Goal: Information Seeking & Learning: Learn about a topic

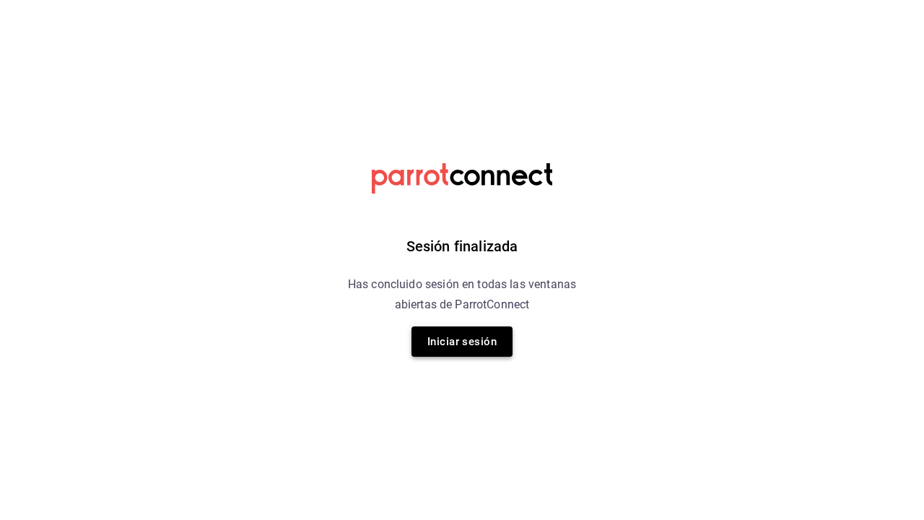
click at [461, 351] on button "Iniciar sesión" at bounding box center [461, 341] width 101 height 30
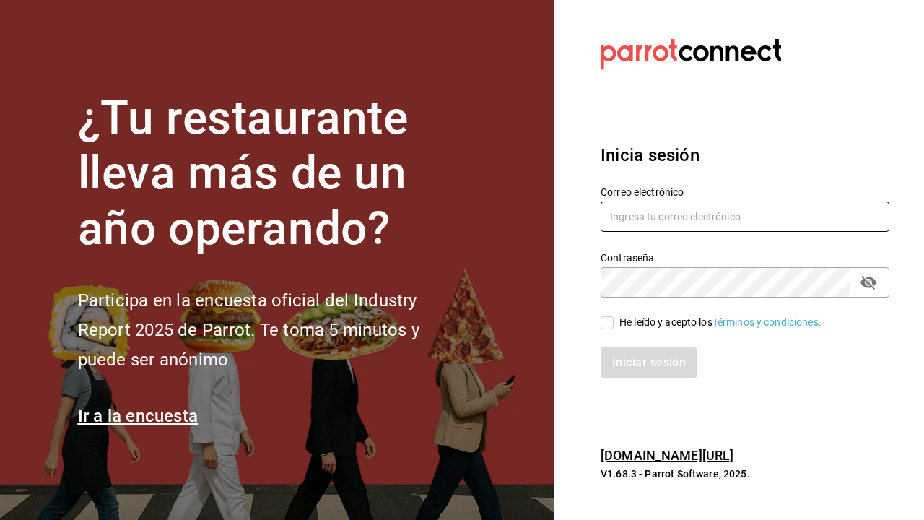
type input "[EMAIL_ADDRESS][DOMAIN_NAME]"
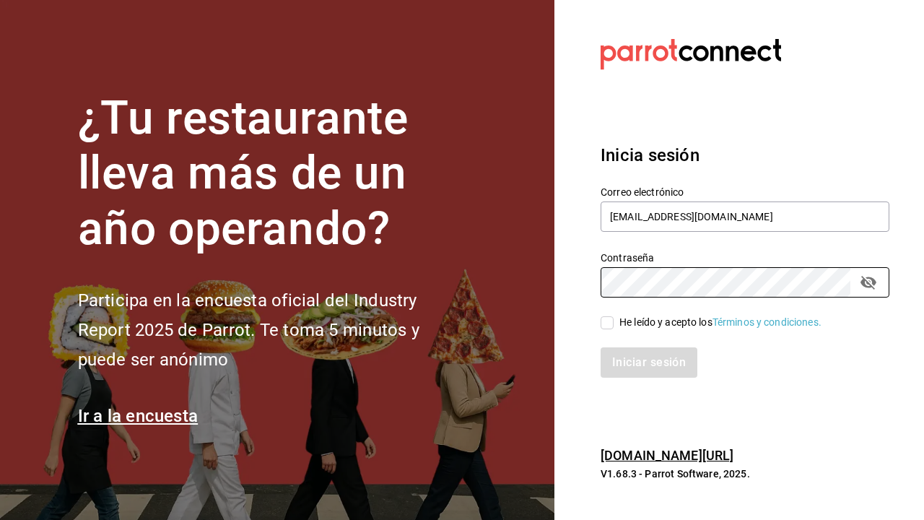
click at [607, 322] on input "He leído y acepto los Términos y condiciones." at bounding box center [607, 322] width 13 height 13
checkbox input "true"
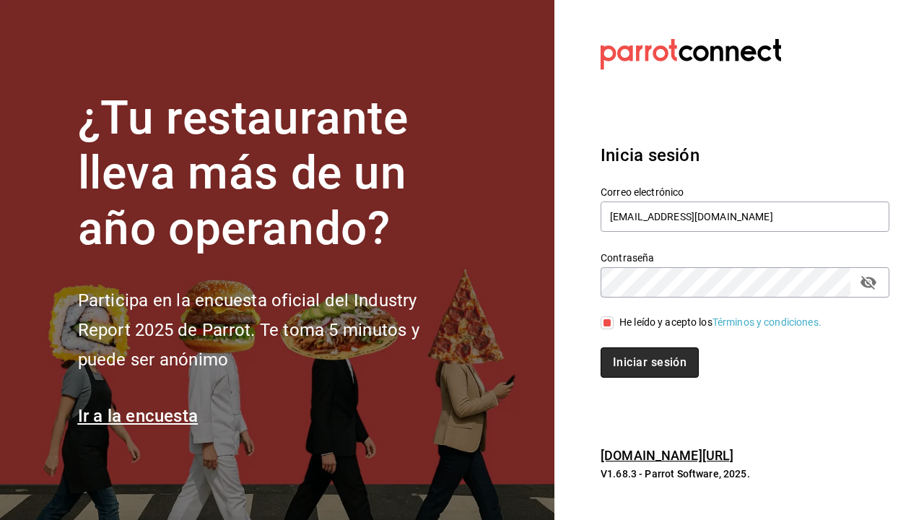
click at [610, 364] on button "Iniciar sesión" at bounding box center [650, 362] width 98 height 30
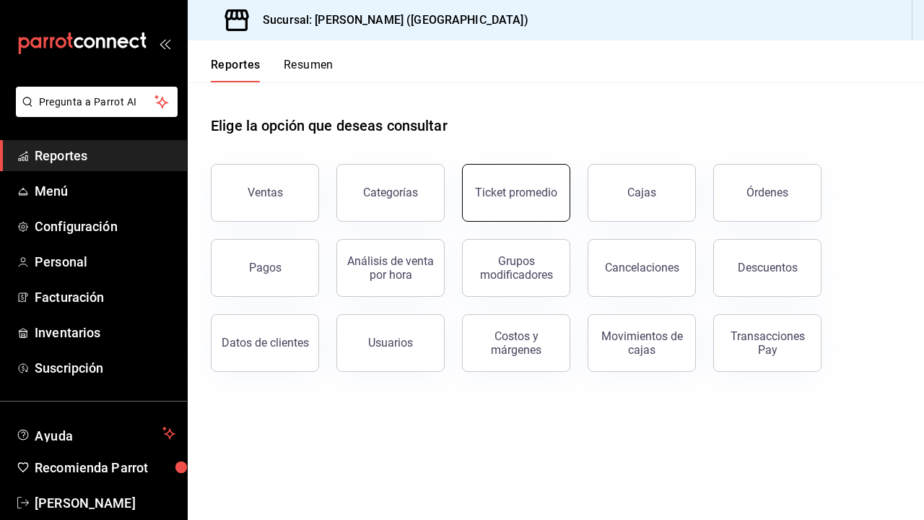
click at [519, 215] on button "Ticket promedio" at bounding box center [516, 193] width 108 height 58
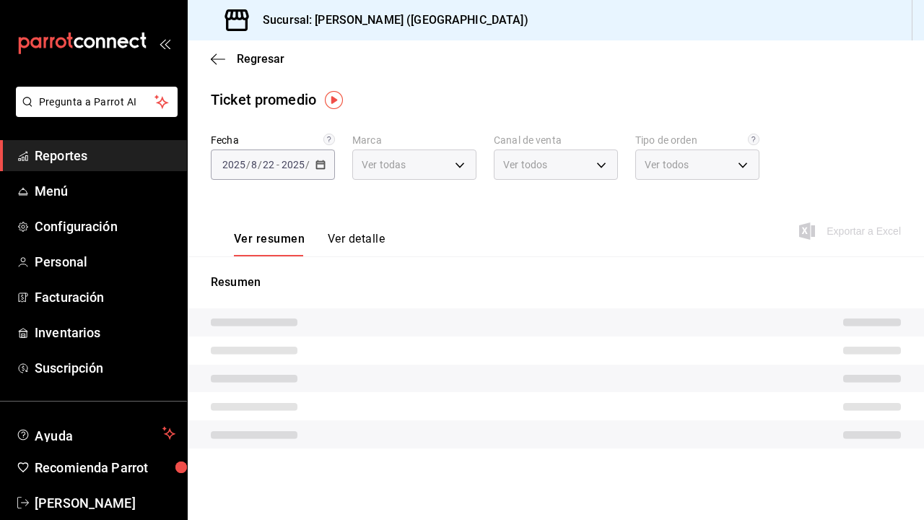
type input "5f60c1fa-4848-4419-84d5-809114a90f2f"
type input "PARROT,UBER_EATS,RAPPI,DIDI_FOOD,ONLINE"
type input "4d4111d7-a6df-440b-ac9c-57f61679a6a5,318b1952-e72e-4a8d-857f-92e0e14d5d95,50c6b…"
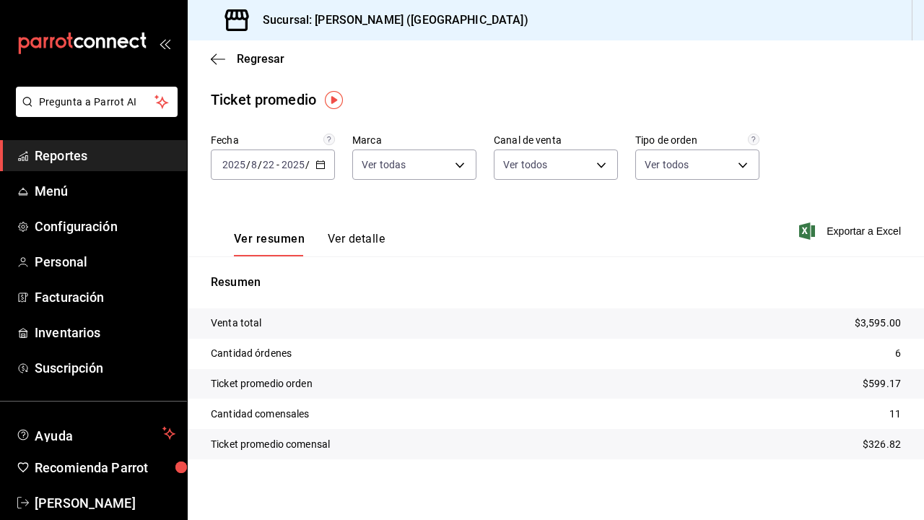
click at [269, 159] on input "22" at bounding box center [268, 165] width 13 height 12
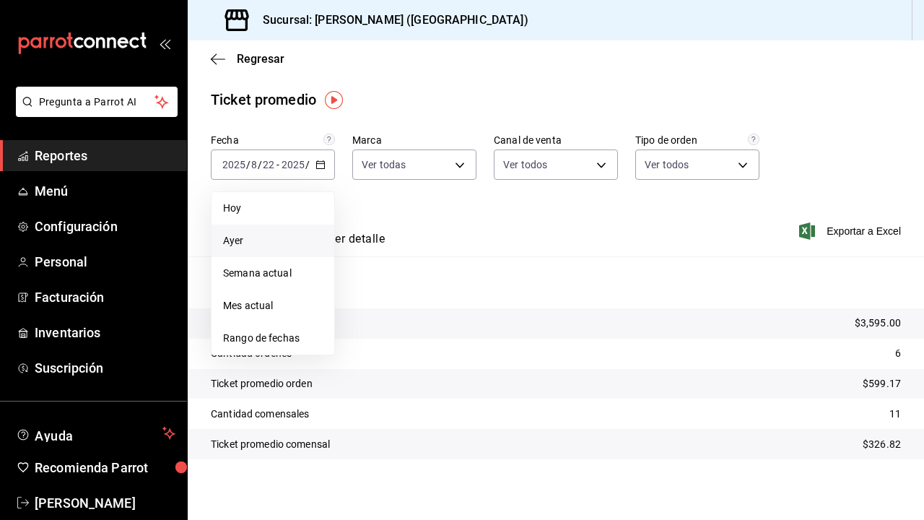
click at [259, 242] on span "Ayer" at bounding box center [273, 240] width 100 height 15
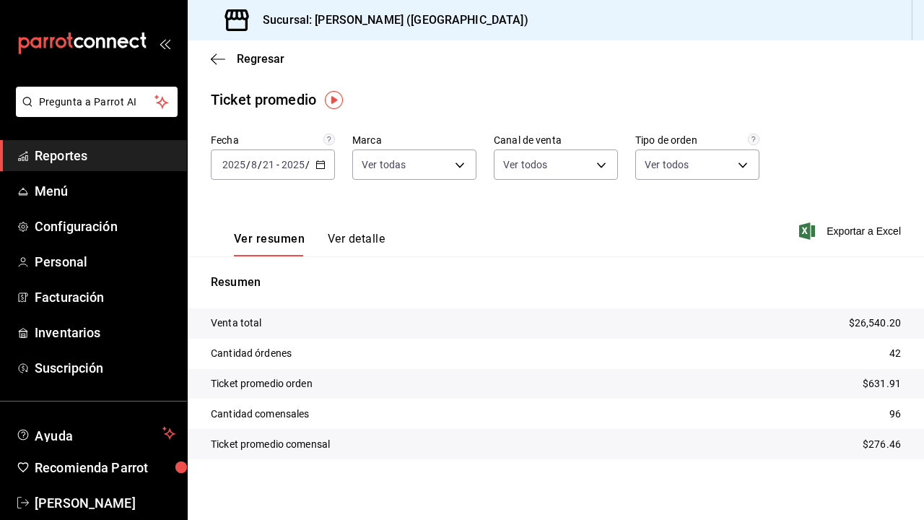
click at [362, 243] on button "Ver detalle" at bounding box center [356, 244] width 57 height 25
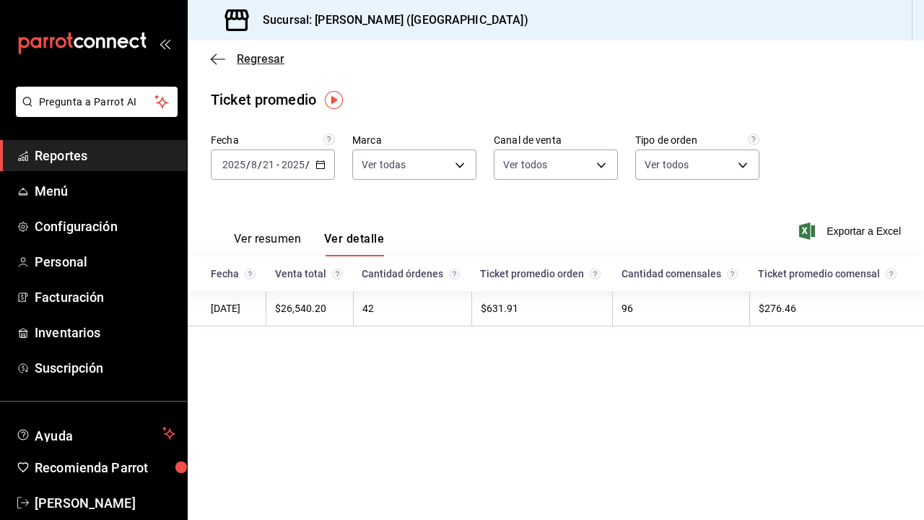
click at [219, 65] on icon "button" at bounding box center [218, 59] width 14 height 13
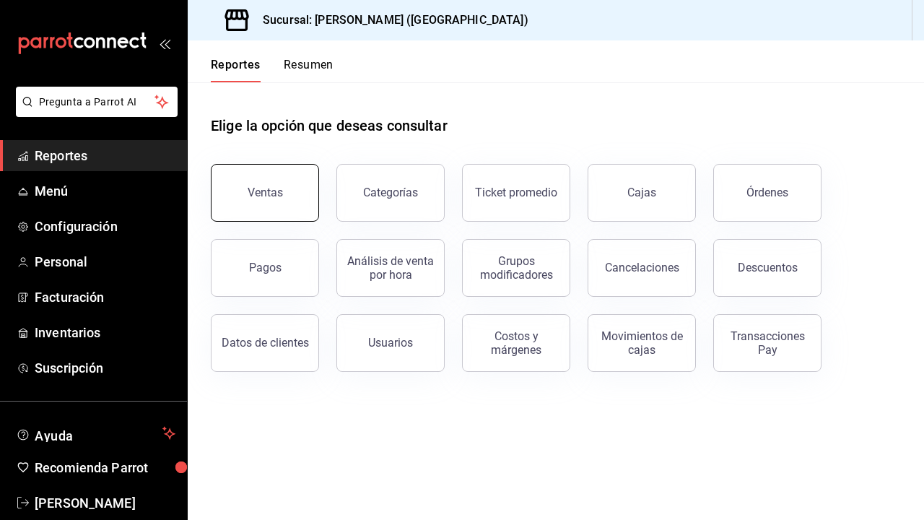
click at [250, 186] on button "Ventas" at bounding box center [265, 193] width 108 height 58
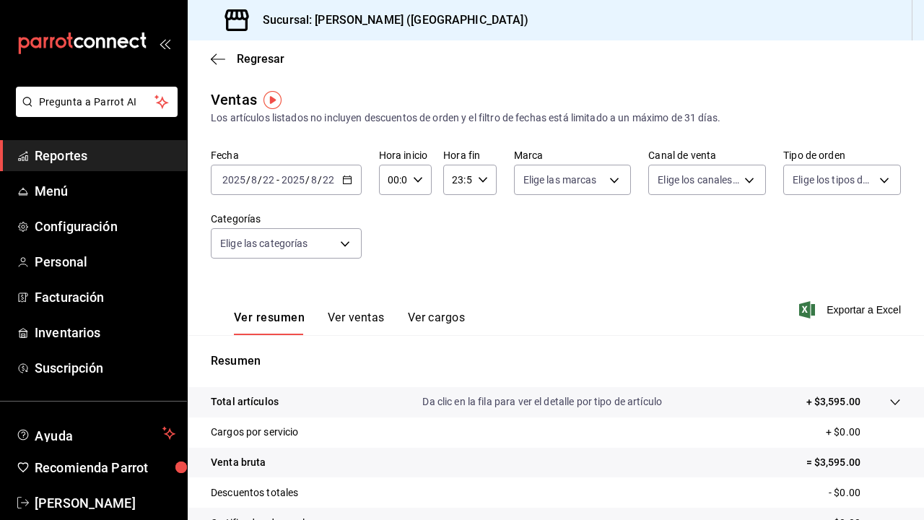
click at [322, 181] on input "22" at bounding box center [328, 180] width 13 height 12
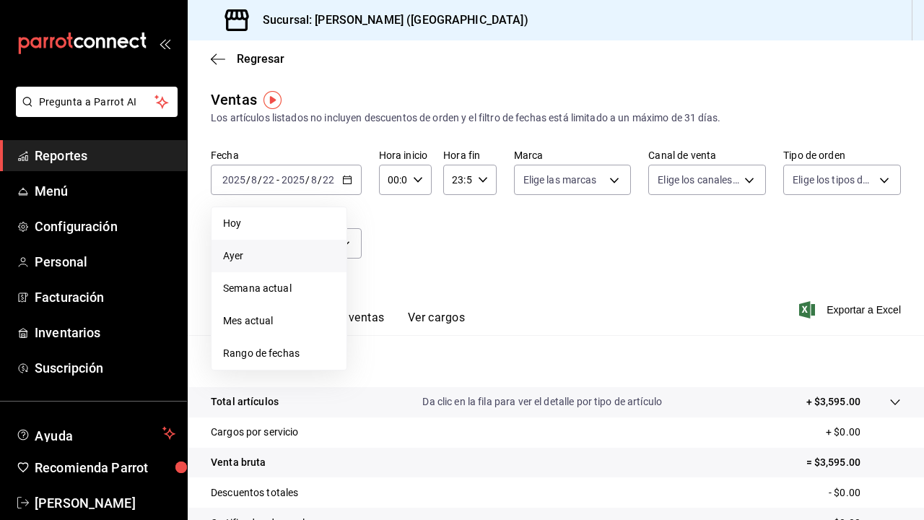
click at [287, 259] on span "Ayer" at bounding box center [279, 255] width 112 height 15
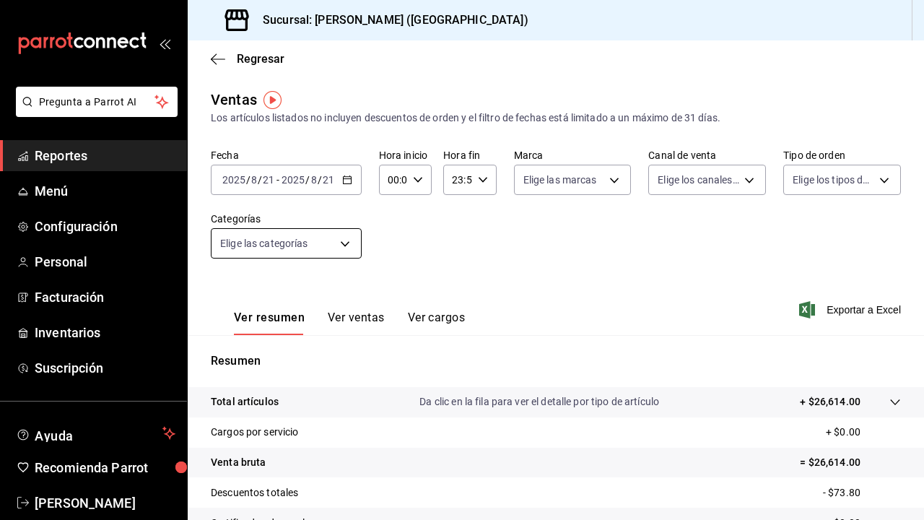
click at [338, 245] on body "Pregunta a Parrot AI Reportes Menú Configuración Personal Facturación Inventari…" at bounding box center [462, 260] width 924 height 520
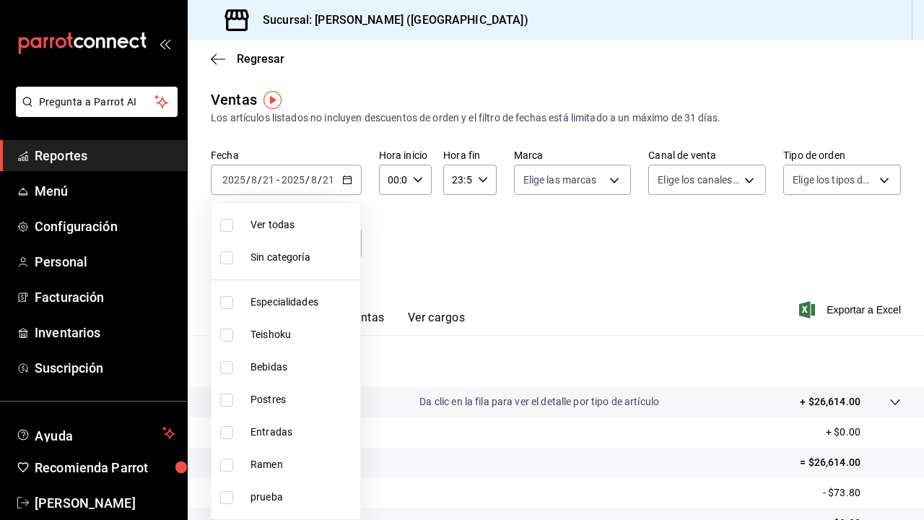
click at [311, 302] on span "Especialidades" at bounding box center [302, 302] width 104 height 15
type input "1208202c-c05a-4274-8ebb-6d861d15a893"
checkbox input "true"
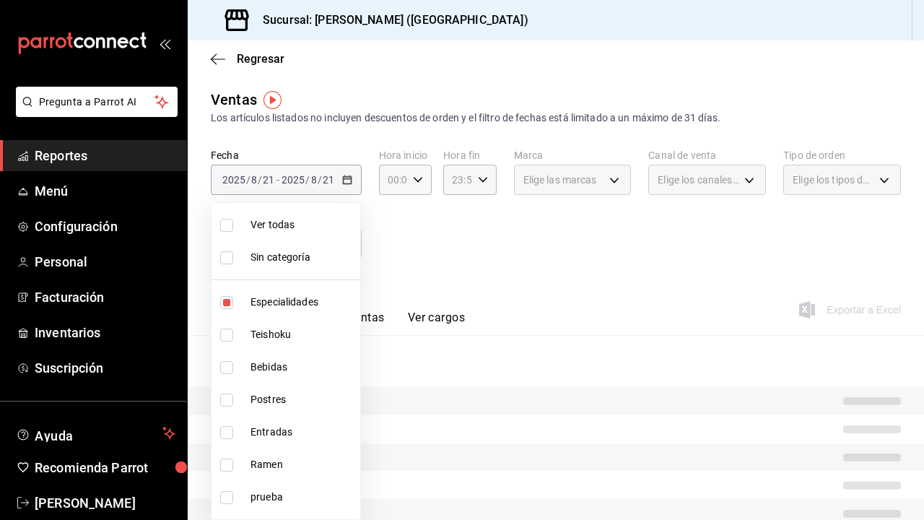
click at [421, 264] on div at bounding box center [462, 260] width 924 height 520
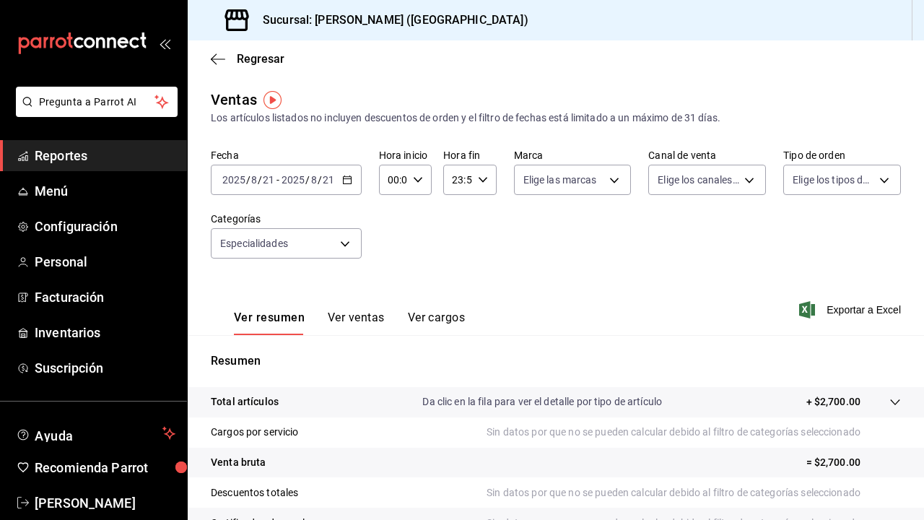
click at [363, 320] on button "Ver ventas" at bounding box center [356, 322] width 57 height 25
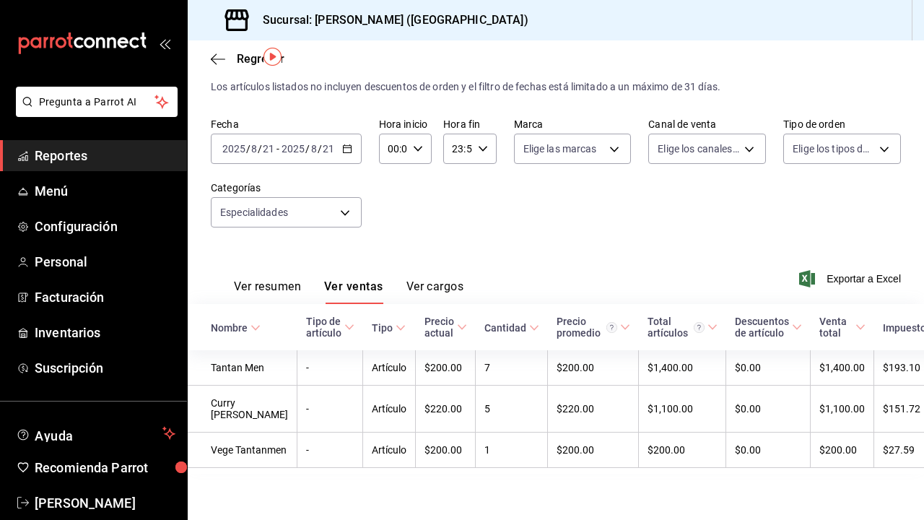
scroll to position [43, 0]
click at [339, 193] on body "Pregunta a Parrot AI Reportes Menú Configuración Personal Facturación Inventari…" at bounding box center [462, 260] width 924 height 520
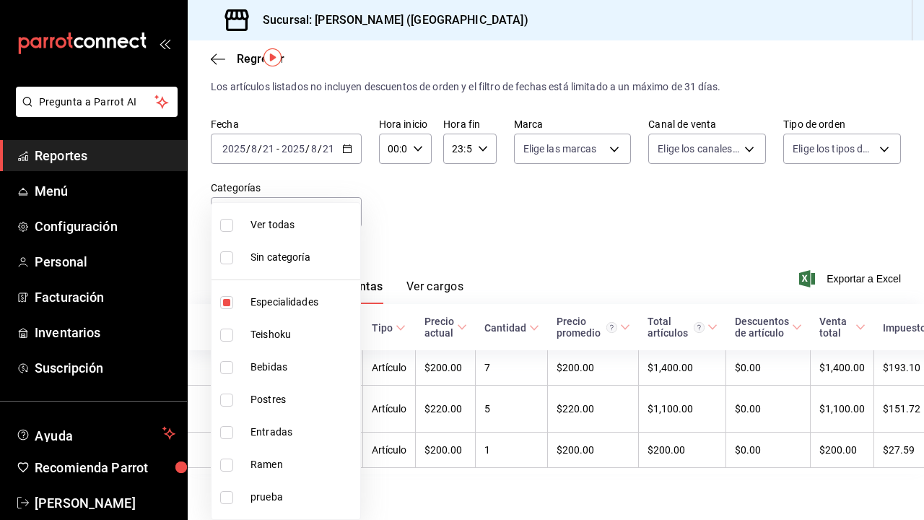
click at [298, 289] on li "Especialidades" at bounding box center [286, 302] width 149 height 32
checkbox input "false"
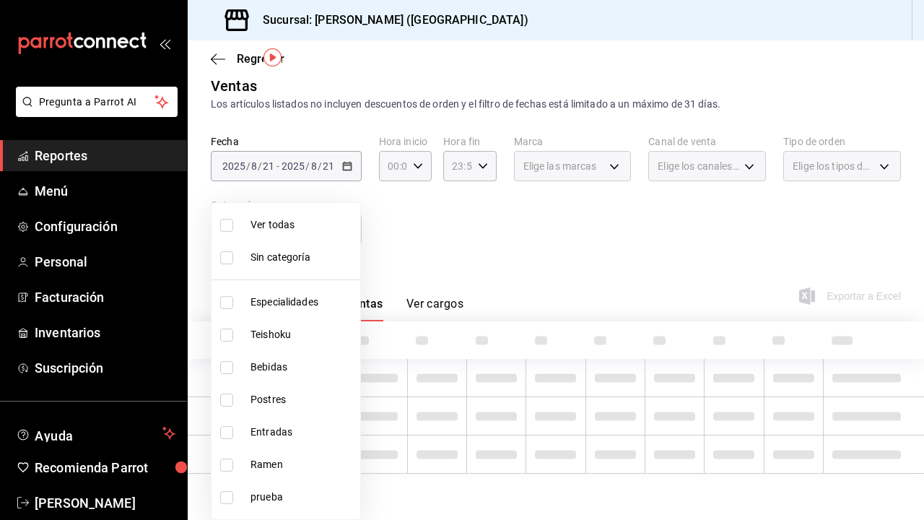
click at [298, 292] on li "Especialidades" at bounding box center [286, 302] width 149 height 32
type input "1208202c-c05a-4274-8ebb-6d861d15a893"
checkbox input "true"
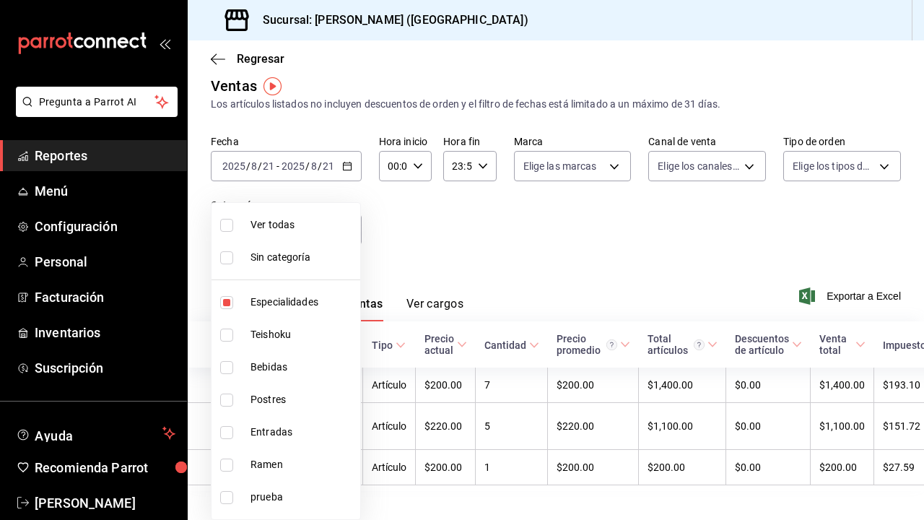
click at [274, 333] on span "Teishoku" at bounding box center [302, 334] width 104 height 15
type input "1208202c-c05a-4274-8ebb-6d861d15a893,706114d7-6e8c-46ca-88d5-a7878a8ba1dd"
checkbox input "true"
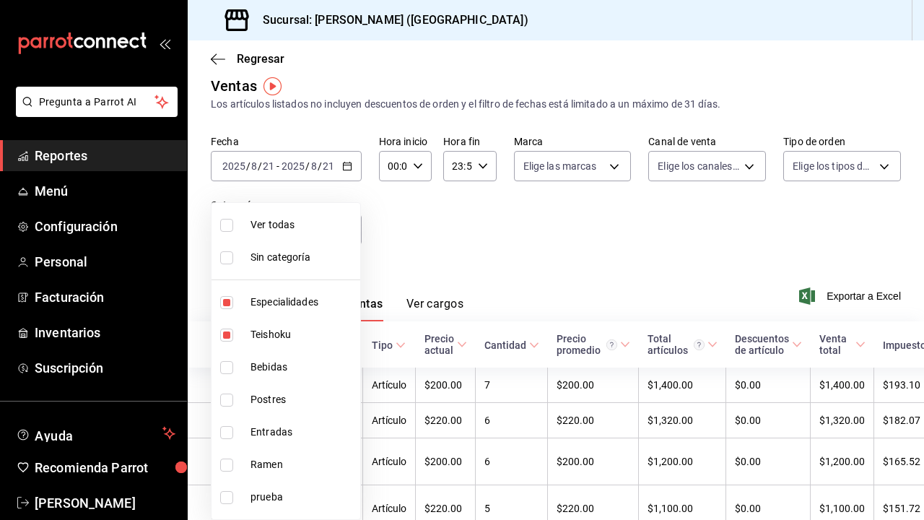
click at [412, 237] on div at bounding box center [462, 260] width 924 height 520
click at [305, 222] on body "Pregunta a Parrot AI Reportes Menú Configuración Personal Facturación Inventari…" at bounding box center [462, 260] width 924 height 520
click at [273, 302] on span "Especialidades" at bounding box center [302, 302] width 104 height 15
type input "706114d7-6e8c-46ca-88d5-a7878a8ba1dd"
checkbox input "false"
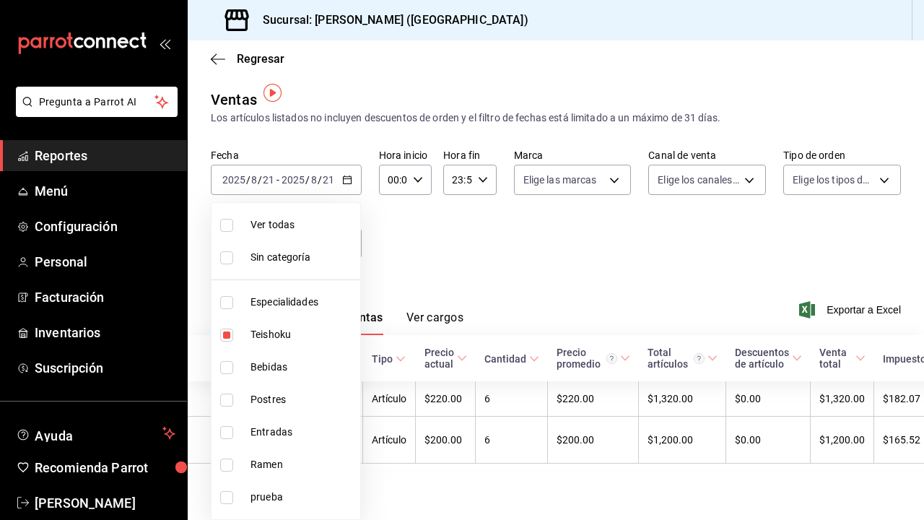
scroll to position [7, 0]
click at [399, 241] on div at bounding box center [462, 260] width 924 height 520
click at [342, 247] on body "Pregunta a Parrot AI Reportes Menú Configuración Personal Facturación Inventari…" at bounding box center [462, 260] width 924 height 520
click at [287, 339] on span "Teishoku" at bounding box center [302, 334] width 104 height 15
checkbox input "false"
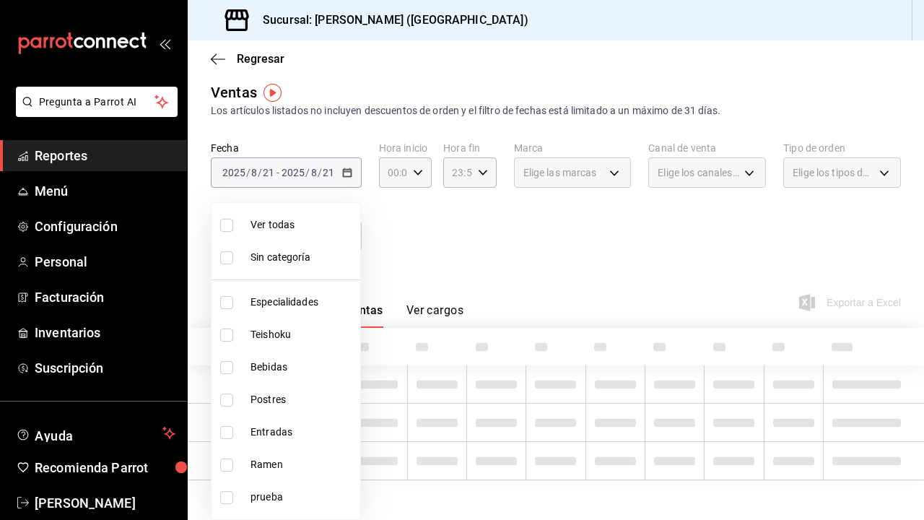
click at [287, 362] on span "Bebidas" at bounding box center [302, 366] width 104 height 15
type input "a96102dc-6fdb-4e1e-bc25-0303fa0760da"
checkbox input "true"
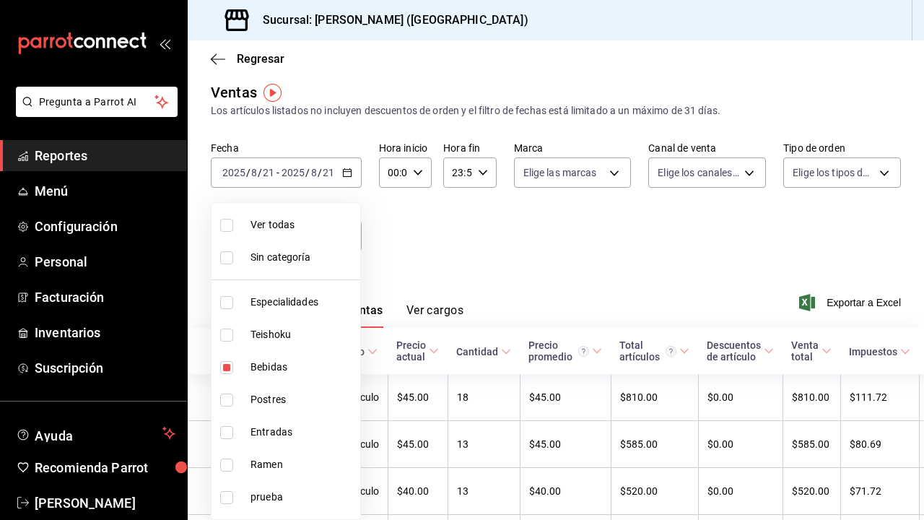
click at [475, 279] on div at bounding box center [462, 260] width 924 height 520
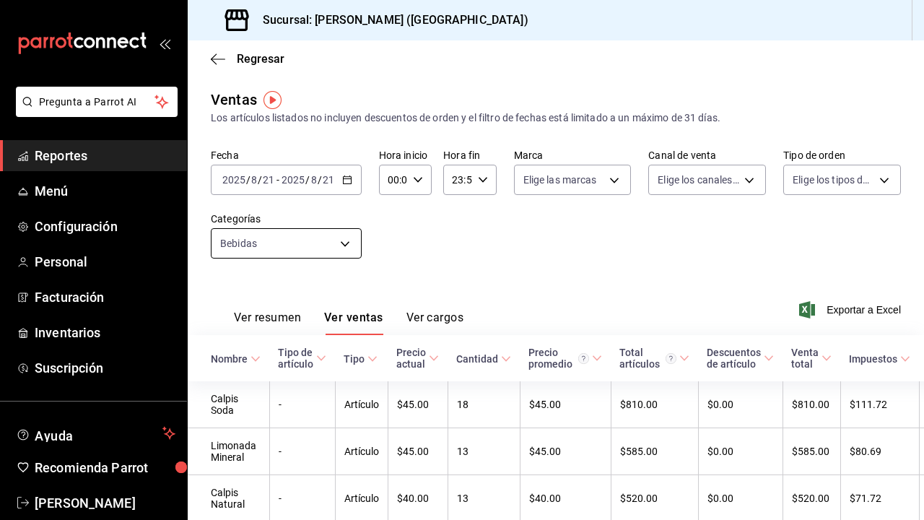
click at [270, 249] on body "Pregunta a Parrot AI Reportes Menú Configuración Personal Facturación Inventari…" at bounding box center [462, 260] width 924 height 520
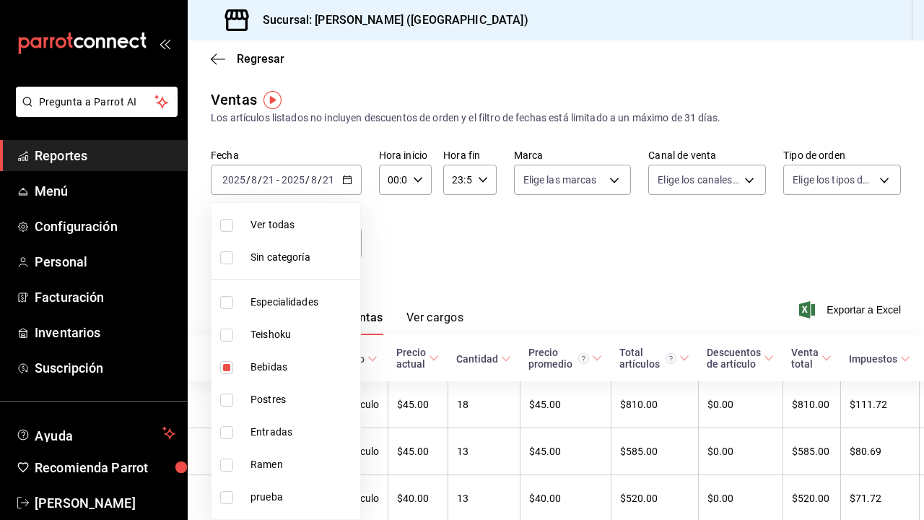
click at [266, 372] on span "Bebidas" at bounding box center [302, 366] width 104 height 15
checkbox input "false"
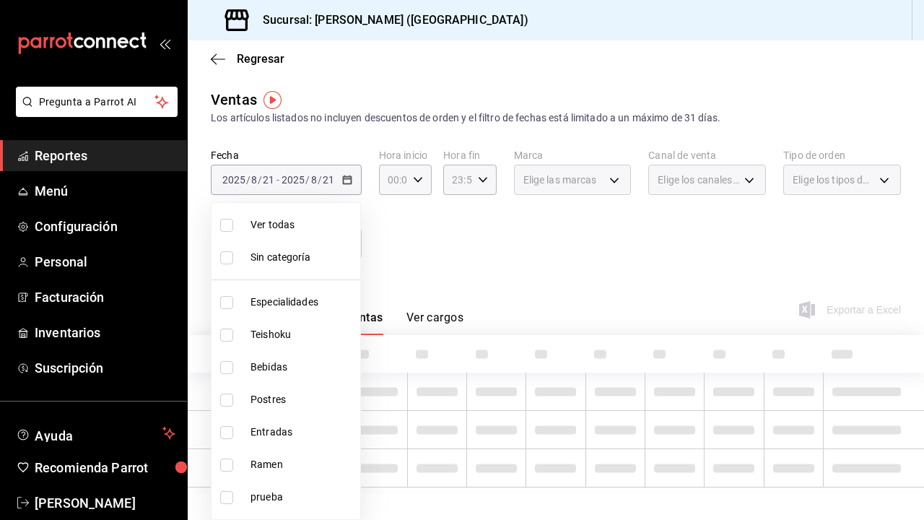
click at [266, 393] on span "Postres" at bounding box center [302, 399] width 104 height 15
type input "e9e28c11-e2cf-4064-98a9-bb0984afbfae"
checkbox input "true"
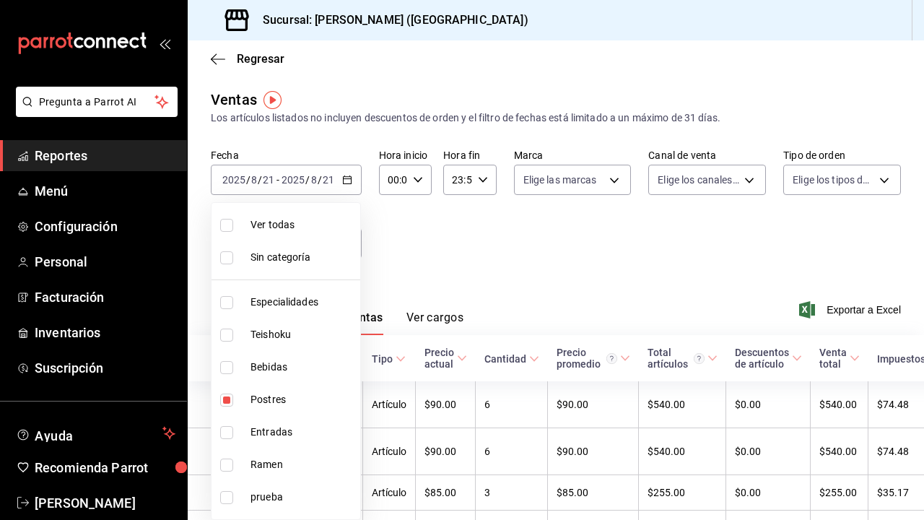
click at [385, 277] on div at bounding box center [462, 260] width 924 height 520
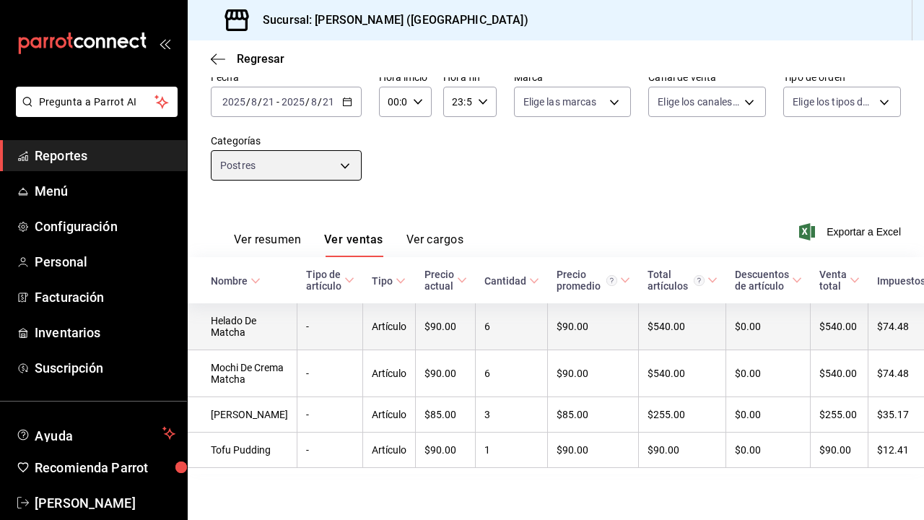
scroll to position [113, 0]
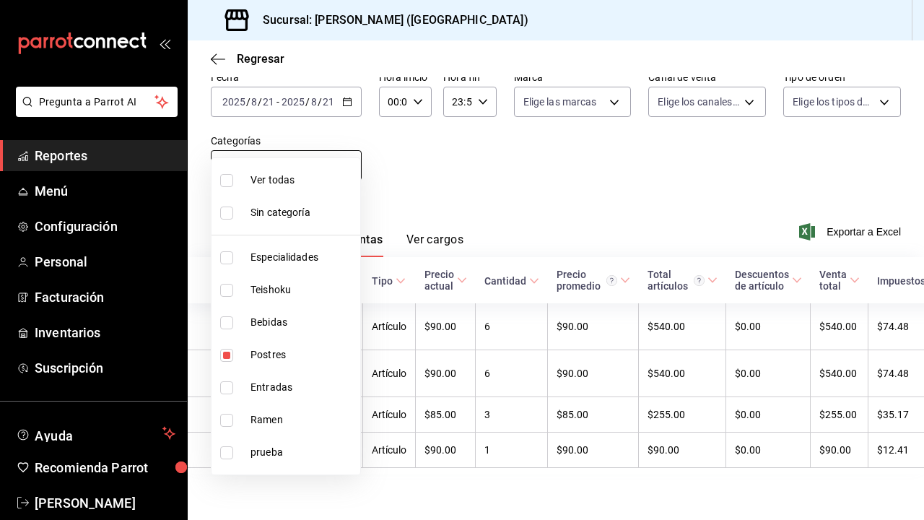
click at [340, 128] on body "Pregunta a Parrot AI Reportes Menú Configuración Personal Facturación Inventari…" at bounding box center [462, 260] width 924 height 520
click at [258, 360] on span "Postres" at bounding box center [302, 354] width 104 height 15
checkbox input "false"
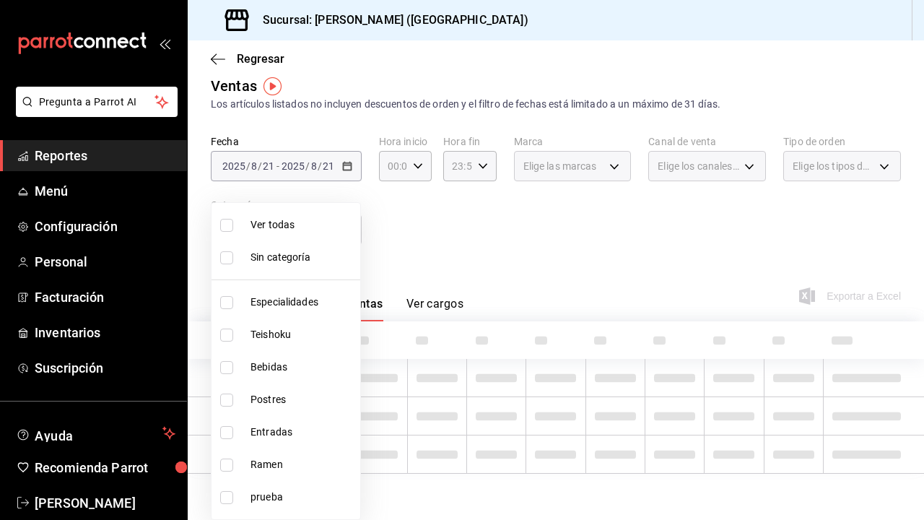
click at [258, 385] on li "Postres" at bounding box center [286, 399] width 149 height 32
type input "e9e28c11-e2cf-4064-98a9-bb0984afbfae"
checkbox input "true"
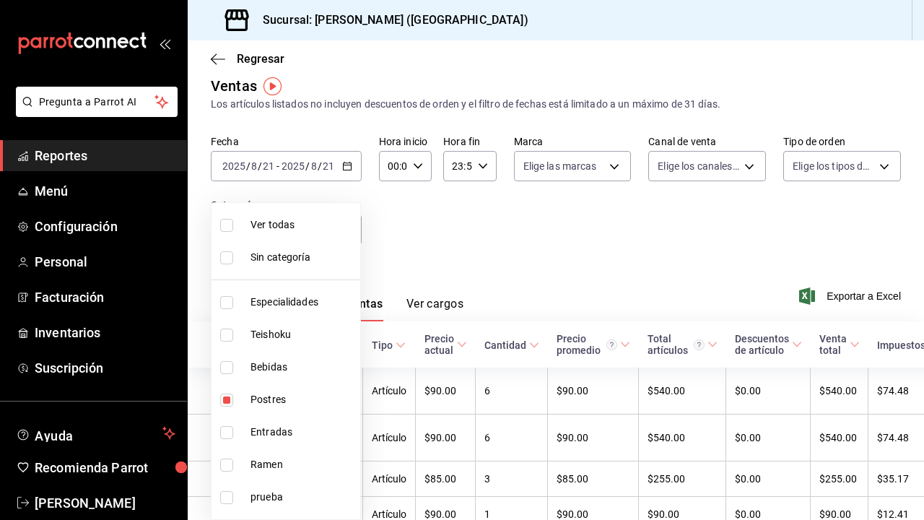
click at [282, 400] on span "Postres" at bounding box center [302, 399] width 104 height 15
checkbox input "false"
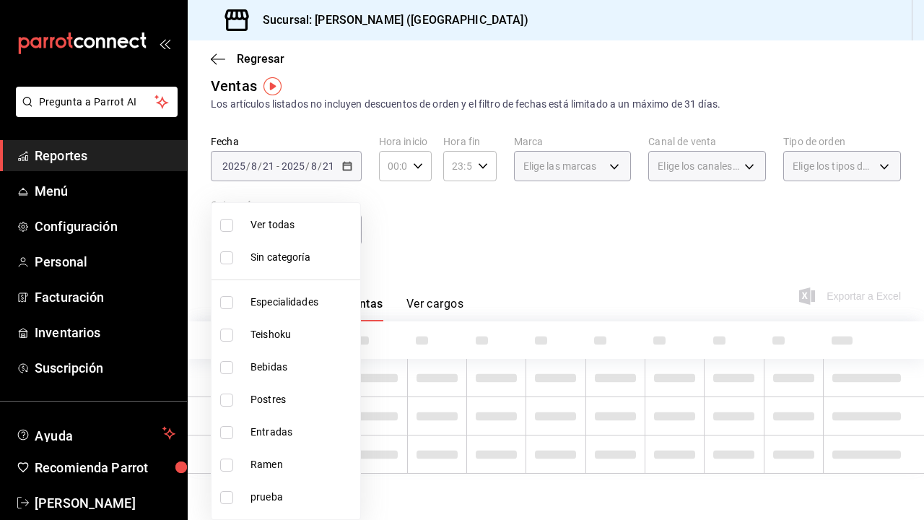
click at [282, 400] on span "Postres" at bounding box center [302, 399] width 104 height 15
type input "e9e28c11-e2cf-4064-98a9-bb0984afbfae"
checkbox input "true"
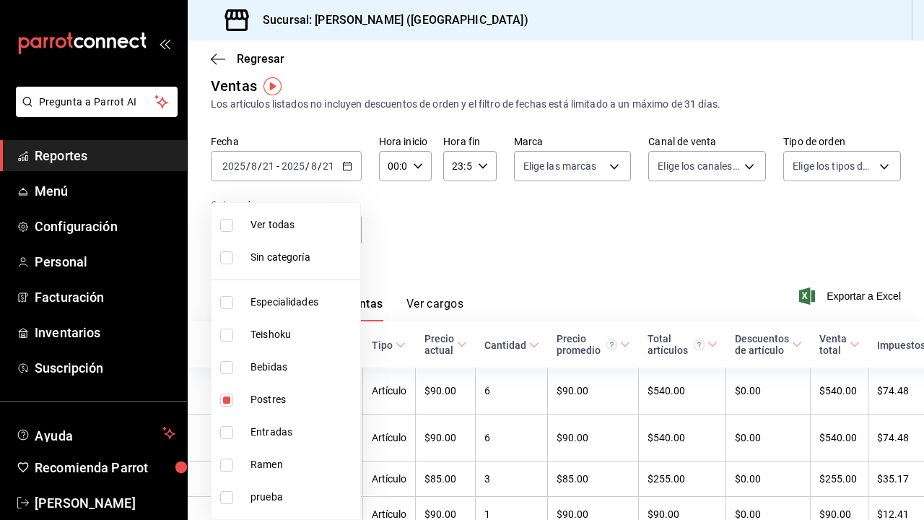
click at [277, 400] on span "Postres" at bounding box center [302, 399] width 104 height 15
checkbox input "false"
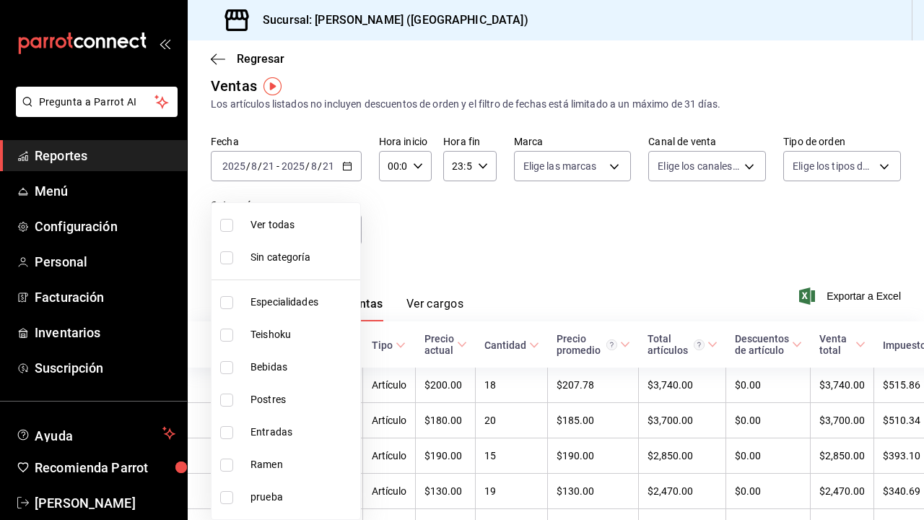
click at [277, 433] on span "Entradas" at bounding box center [302, 431] width 104 height 15
type input "6700a422-c1ee-4555-a66f-4cf6bce255b4"
checkbox input "true"
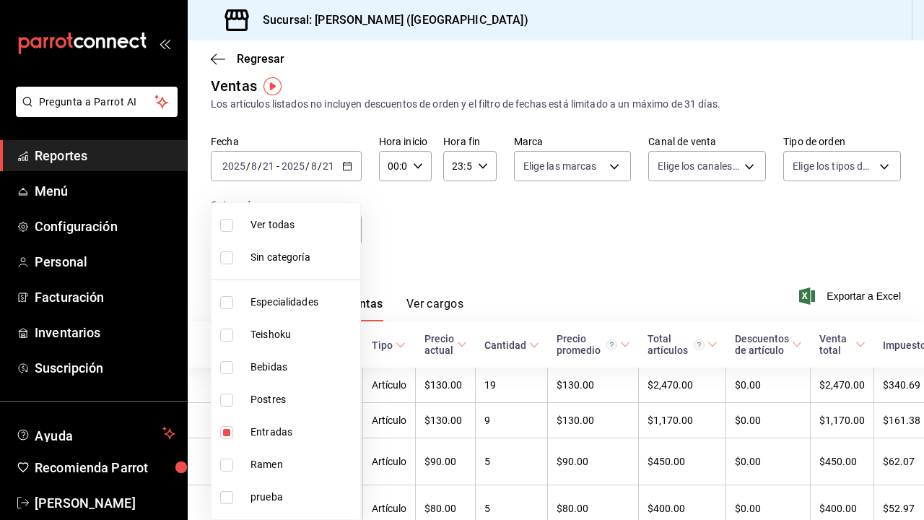
click at [458, 230] on div at bounding box center [462, 260] width 924 height 520
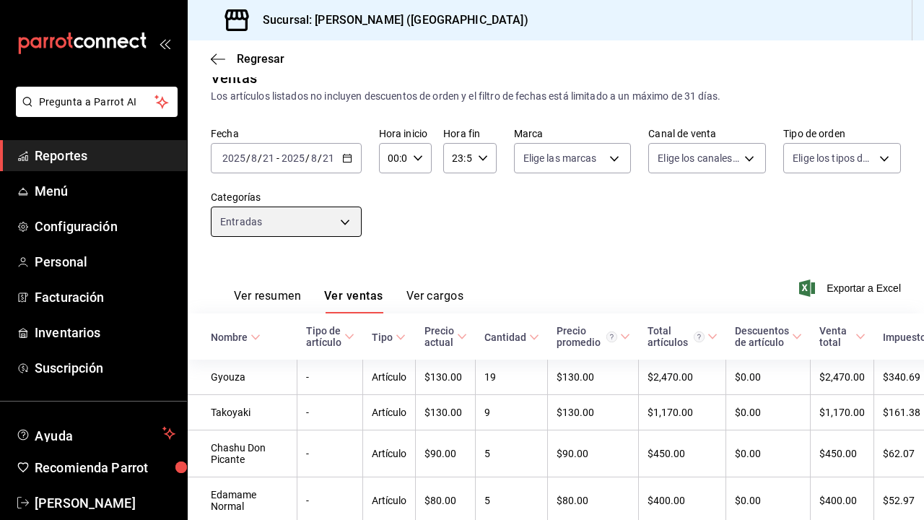
scroll to position [8, 0]
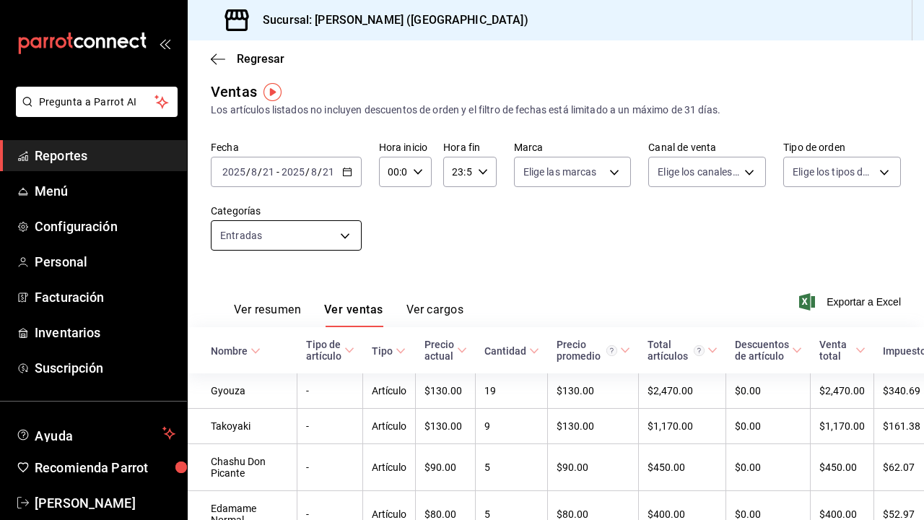
click at [300, 234] on body "Pregunta a Parrot AI Reportes Menú Configuración Personal Facturación Inventari…" at bounding box center [462, 260] width 924 height 520
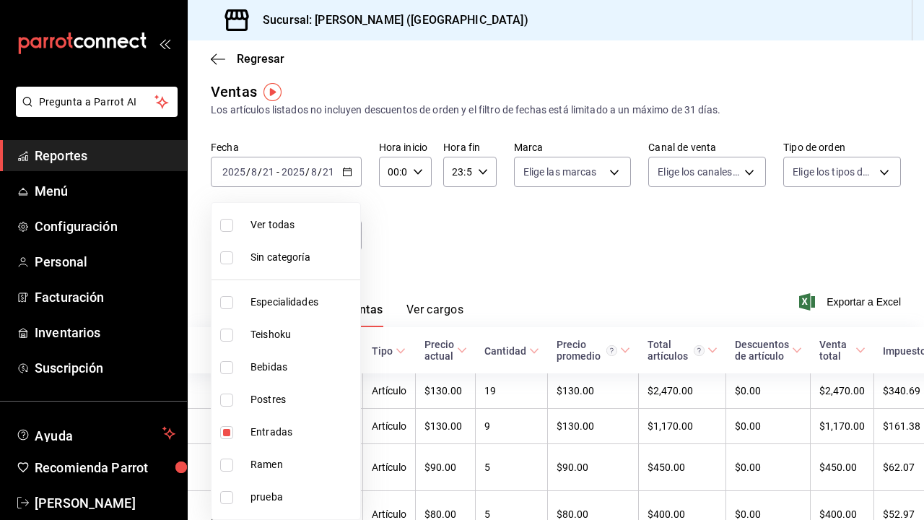
click at [278, 438] on span "Entradas" at bounding box center [302, 431] width 104 height 15
checkbox input "false"
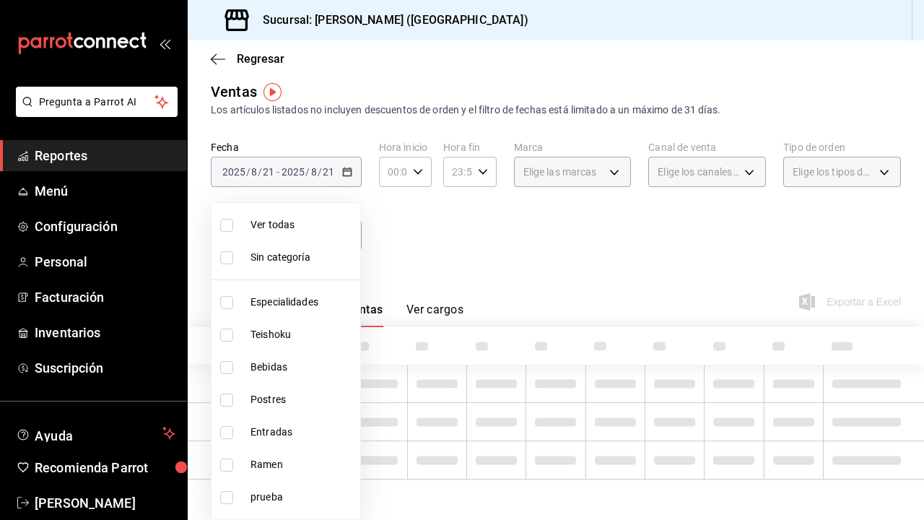
click at [277, 458] on span "Ramen" at bounding box center [302, 464] width 104 height 15
type input "6cc5b05b-0f3a-41c0-8fd4-c21ef2486b47"
checkbox input "true"
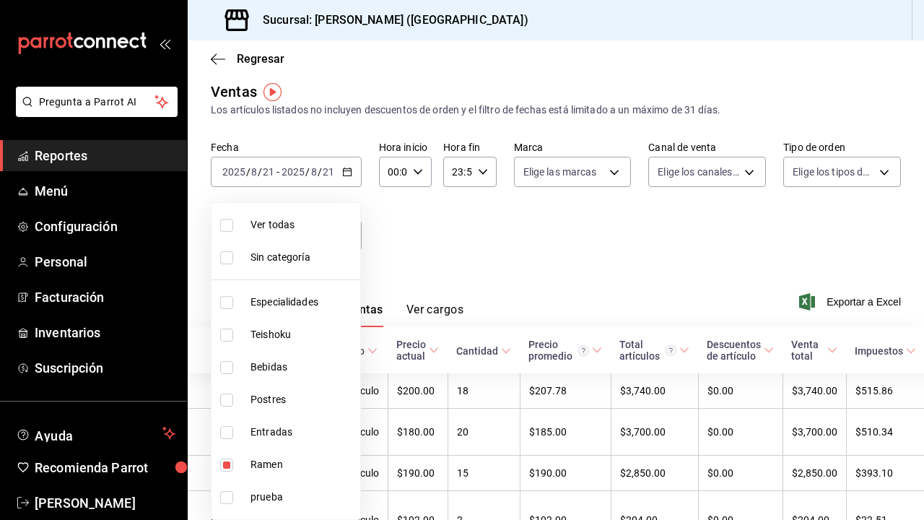
click at [417, 236] on div at bounding box center [462, 260] width 924 height 520
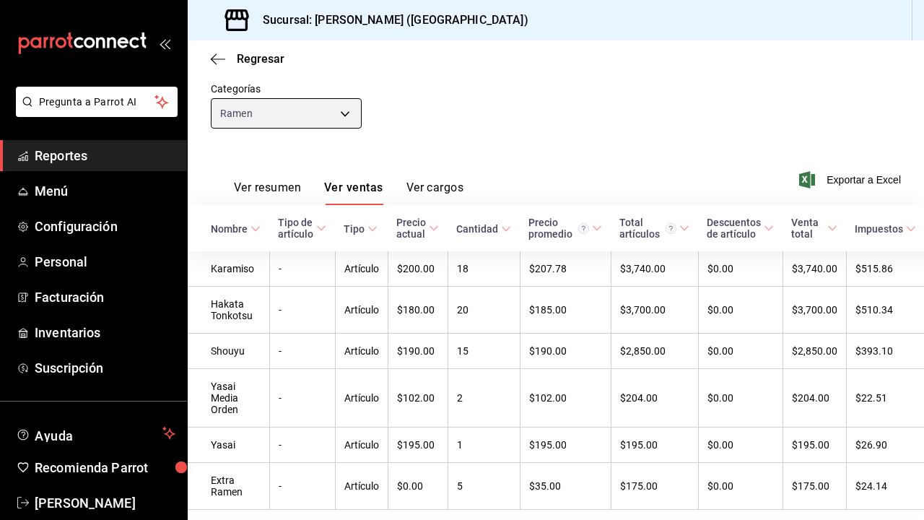
scroll to position [160, 0]
